Goal: Transaction & Acquisition: Purchase product/service

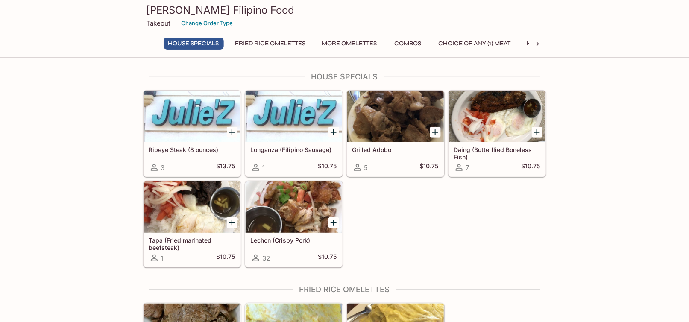
scroll to position [43, 0]
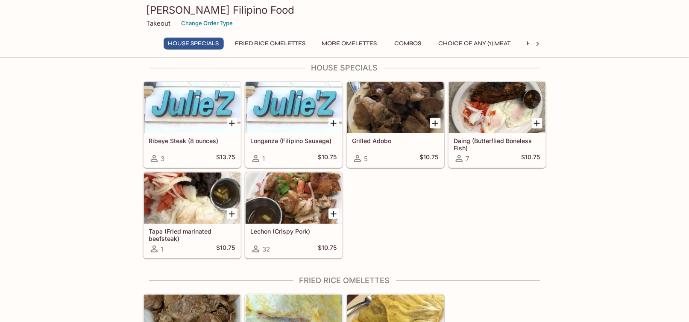
click at [334, 211] on icon "Add Lechon (Crispy Pork)" at bounding box center [334, 214] width 6 height 6
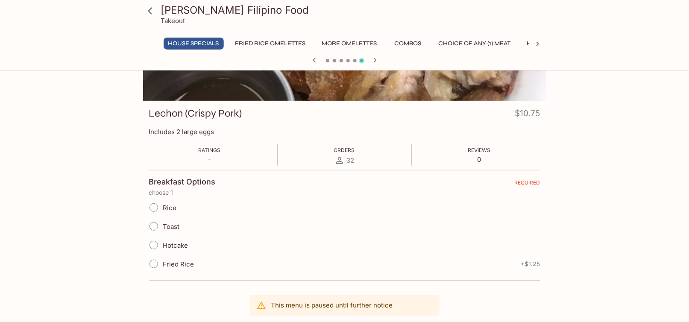
scroll to position [91, 0]
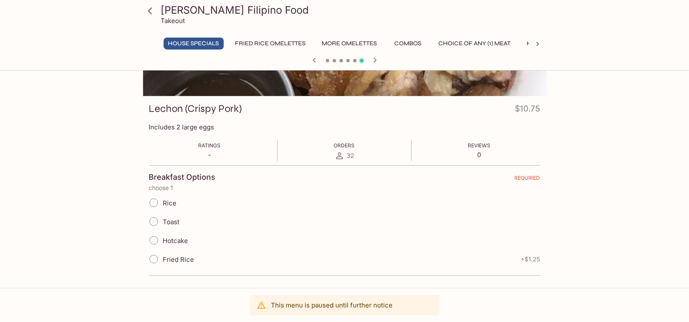
click at [172, 201] on span "Rice" at bounding box center [170, 203] width 14 height 8
click at [163, 201] on input "Rice" at bounding box center [154, 203] width 18 height 18
radio input "true"
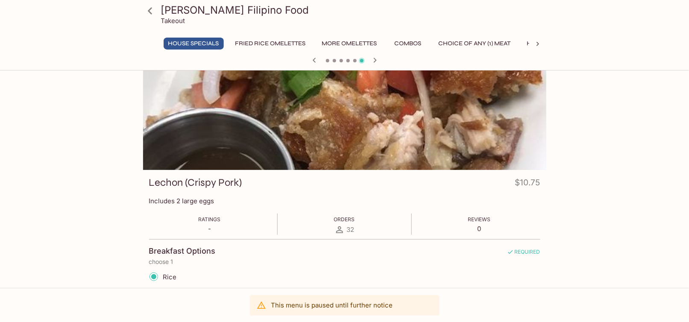
scroll to position [0, 0]
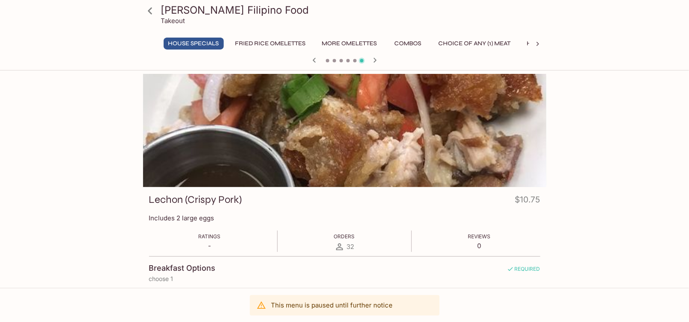
click at [150, 13] on icon at bounding box center [150, 10] width 4 height 7
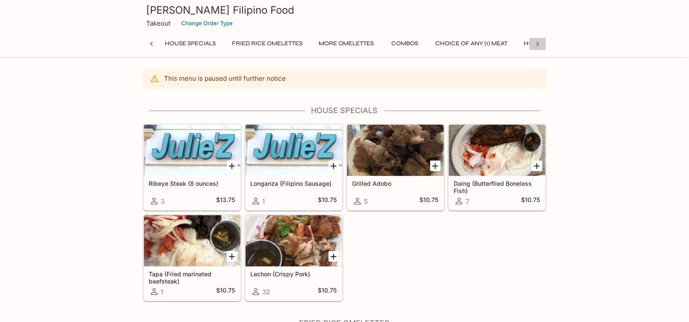
click at [536, 44] on icon at bounding box center [537, 44] width 9 height 9
click at [302, 41] on div "House Specials Fried Rice Omelettes More Omelettes Combos Choice of Any (1) Mea…" at bounding box center [219, 44] width 369 height 12
click at [273, 43] on button "Combos" at bounding box center [282, 44] width 38 height 12
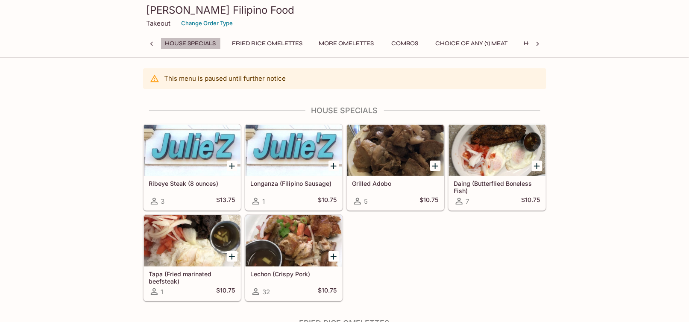
click at [190, 43] on button "House Specials" at bounding box center [191, 44] width 60 height 12
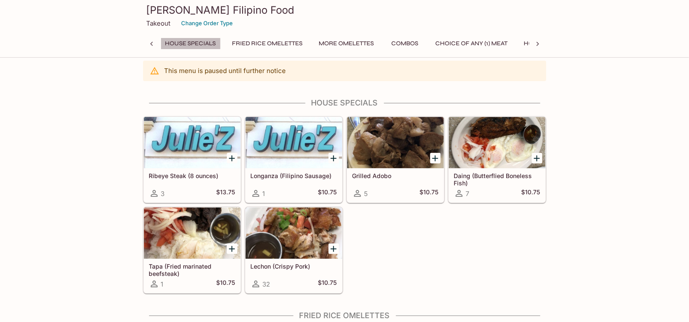
scroll to position [33, 0]
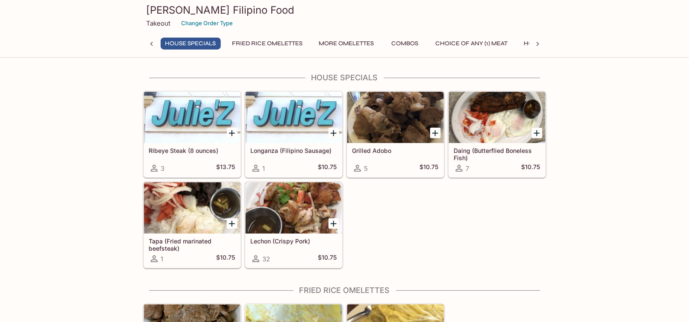
click at [286, 217] on div at bounding box center [294, 207] width 97 height 51
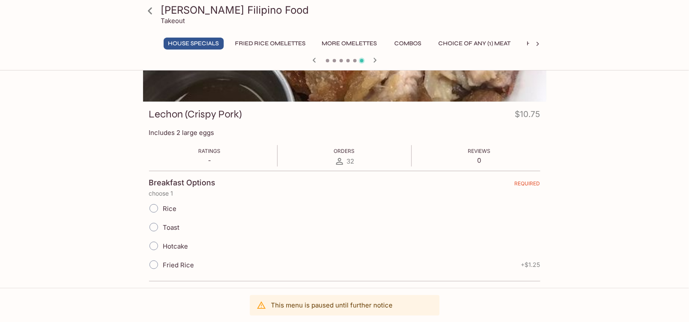
scroll to position [91, 0]
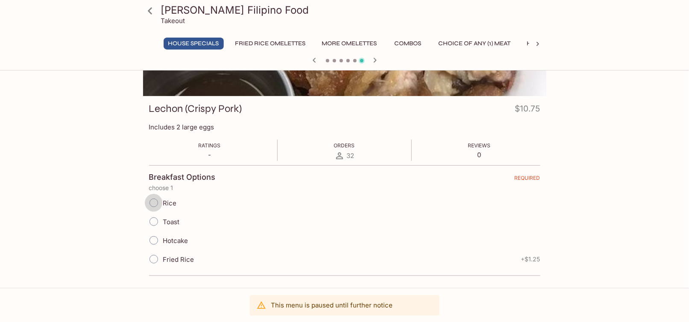
click at [154, 201] on input "Rice" at bounding box center [154, 203] width 18 height 18
radio input "true"
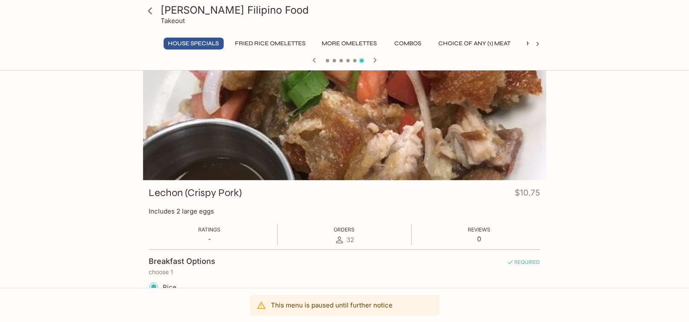
scroll to position [0, 0]
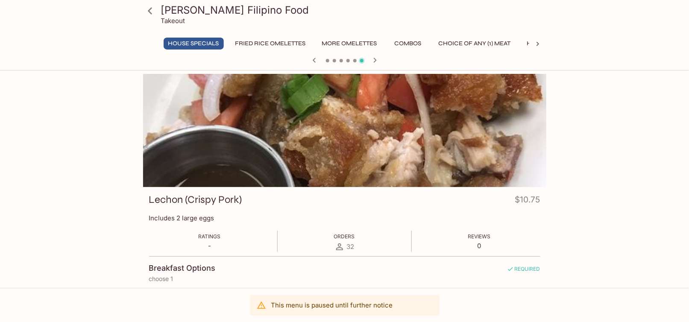
click at [198, 6] on h3 "[PERSON_NAME] Filipino Food" at bounding box center [352, 9] width 382 height 13
click at [152, 14] on icon at bounding box center [150, 10] width 15 height 15
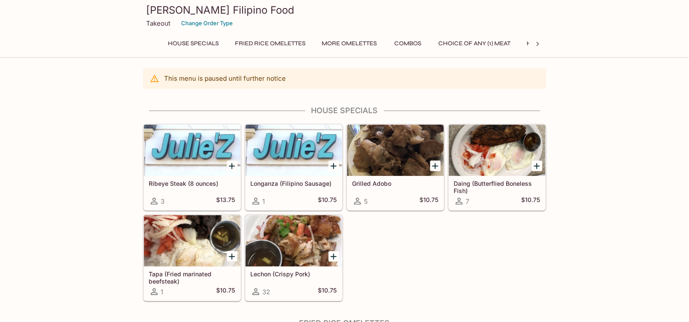
click at [159, 12] on h3 "[PERSON_NAME] Filipino Food" at bounding box center [345, 9] width 396 height 13
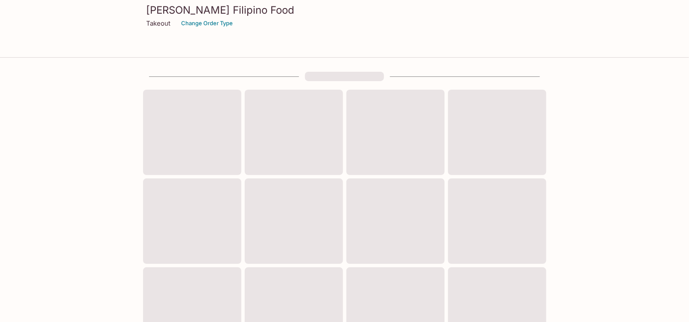
scroll to position [33, 0]
